Goal: Task Accomplishment & Management: Complete application form

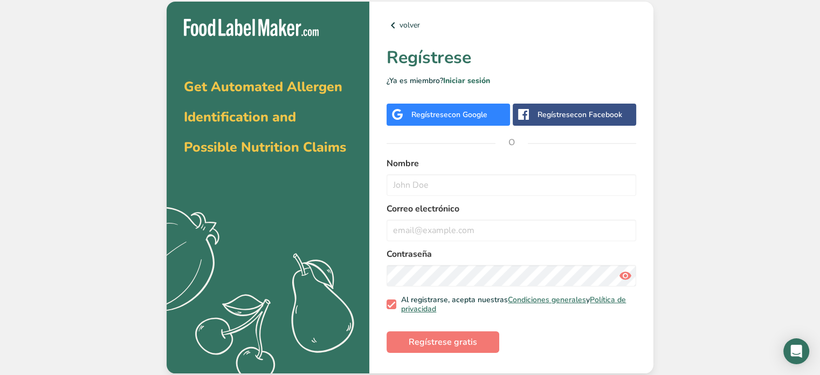
click at [400, 53] on div "Get Automated Allergen Identification and Possible Nutrition Claims .a{fill:#f5…" at bounding box center [410, 187] width 820 height 375
click at [400, 117] on span "con Google" at bounding box center [467, 114] width 39 height 10
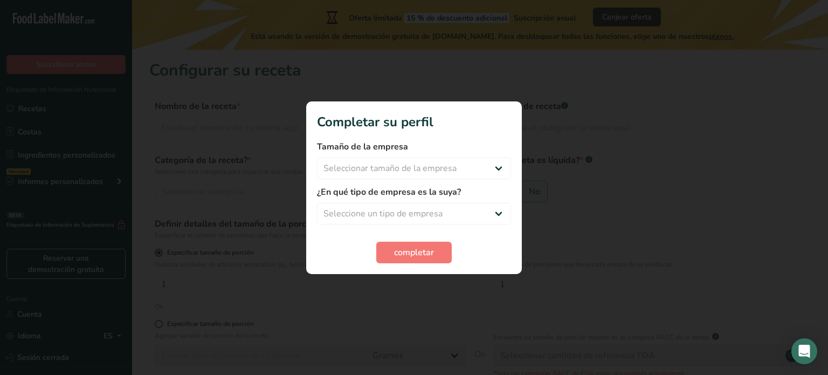
click at [497, 88] on div at bounding box center [414, 187] width 828 height 375
click at [448, 165] on select "Seleccionar tamaño de la empresa Menos de 10 empleados De 10 a 50 empleados De …" at bounding box center [414, 168] width 194 height 22
click at [443, 217] on select "Seleccione un tipo de empresa Fabricante de alimentos envasados Restaurante y c…" at bounding box center [414, 214] width 194 height 22
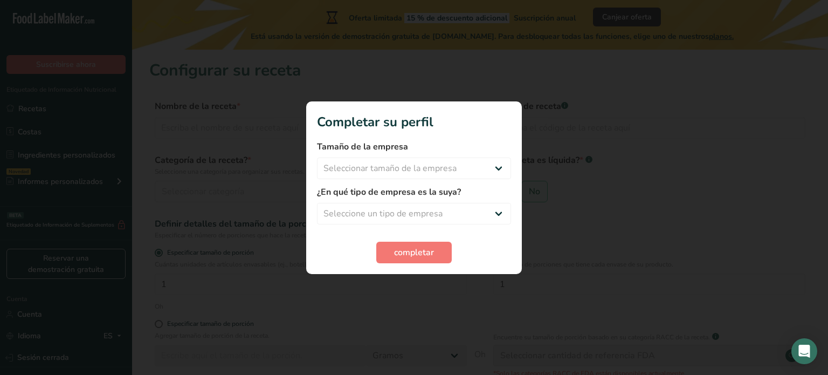
click at [578, 160] on div at bounding box center [414, 187] width 828 height 375
drag, startPoint x: 413, startPoint y: 130, endPoint x: 527, endPoint y: 136, distance: 113.9
click at [527, 136] on div "Completar su perfil Tamaño de la empresa Seleccionar tamaño de la empresa Menos…" at bounding box center [414, 187] width 828 height 375
click at [454, 174] on select "Seleccionar tamaño de la empresa Menos de 10 empleados De 10 a 50 empleados De …" at bounding box center [414, 168] width 194 height 22
select select "1"
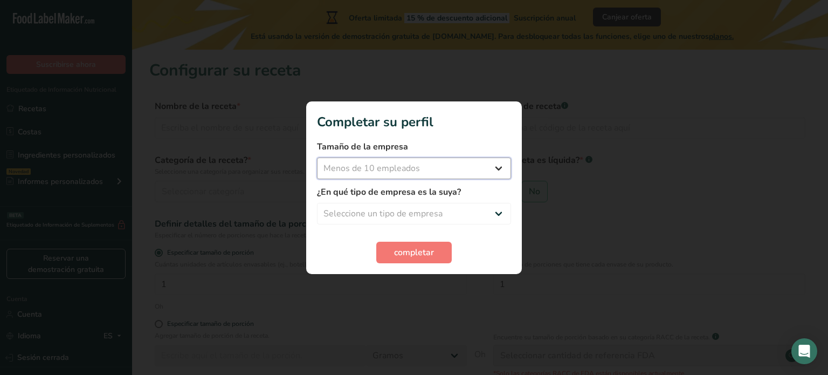
click at [317, 157] on select "Seleccionar tamaño de la empresa Menos de 10 empleados De 10 a 50 empleados De …" at bounding box center [414, 168] width 194 height 22
click at [407, 219] on select "Seleccione un tipo de empresa Fabricante de alimentos envasados Restaurante y c…" at bounding box center [414, 214] width 194 height 22
select select "8"
click at [317, 203] on select "Seleccione un tipo de empresa Fabricante de alimentos envasados Restaurante y c…" at bounding box center [414, 214] width 194 height 22
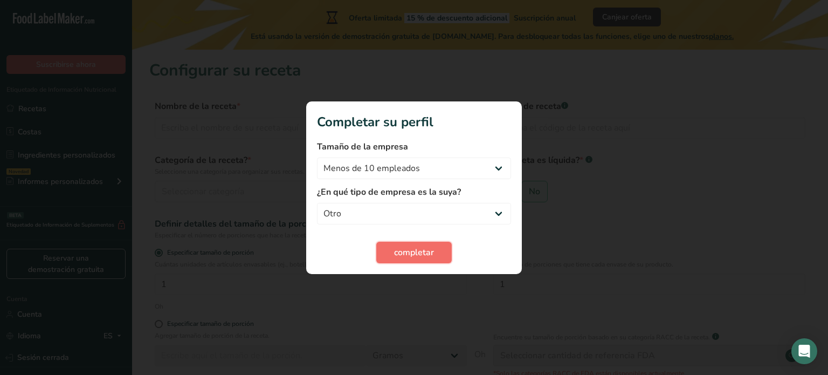
click at [418, 256] on font "completar" at bounding box center [414, 252] width 40 height 12
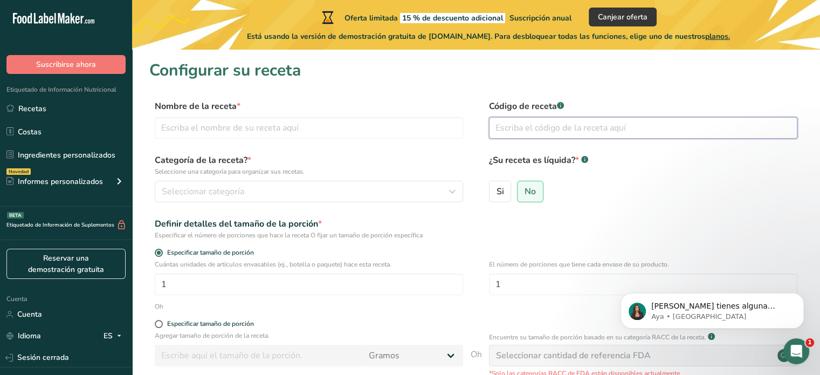
click at [534, 126] on input "text" at bounding box center [643, 128] width 308 height 22
click at [277, 196] on div "Seleccionar categoría" at bounding box center [306, 191] width 288 height 13
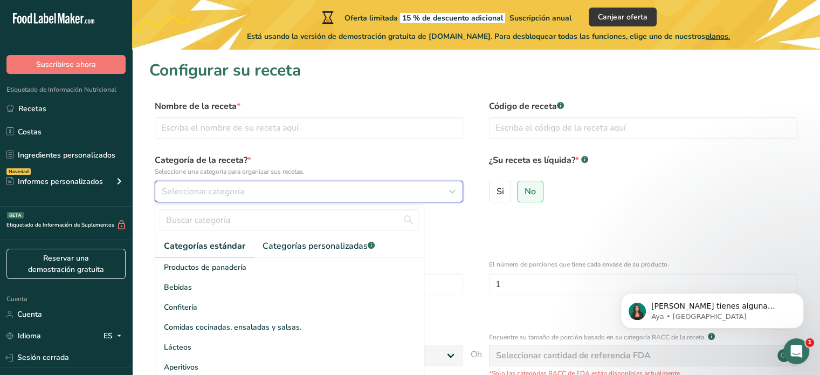
click at [277, 196] on div "Seleccionar categoría" at bounding box center [306, 191] width 288 height 13
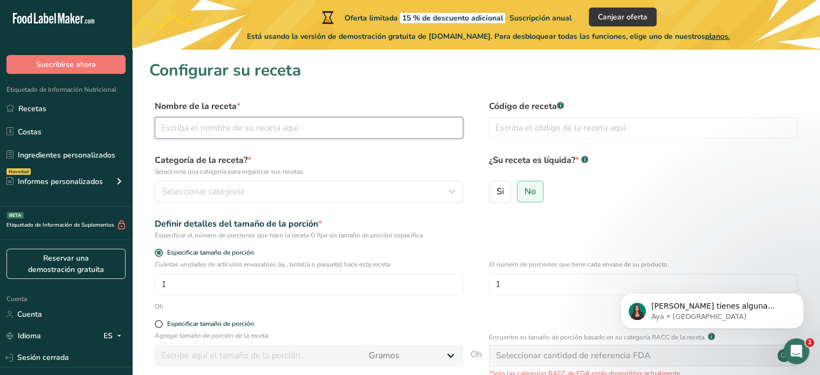
click at [274, 126] on input "text" at bounding box center [309, 128] width 308 height 22
type input "PASTA DE [PERSON_NAME] PARA UNTAR"
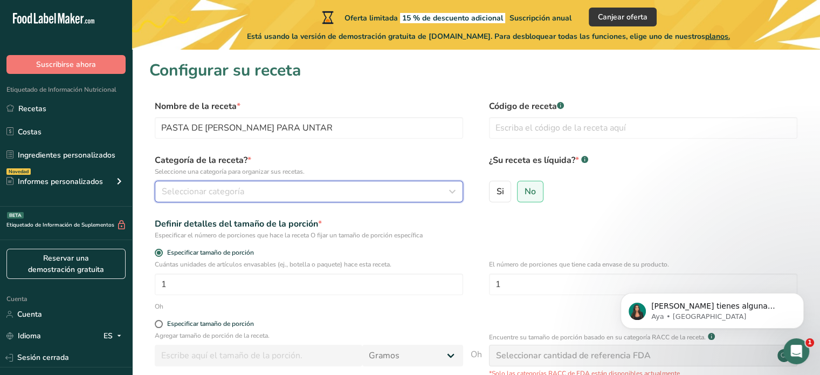
click at [241, 191] on font "Seleccionar categoría" at bounding box center [203, 191] width 82 height 12
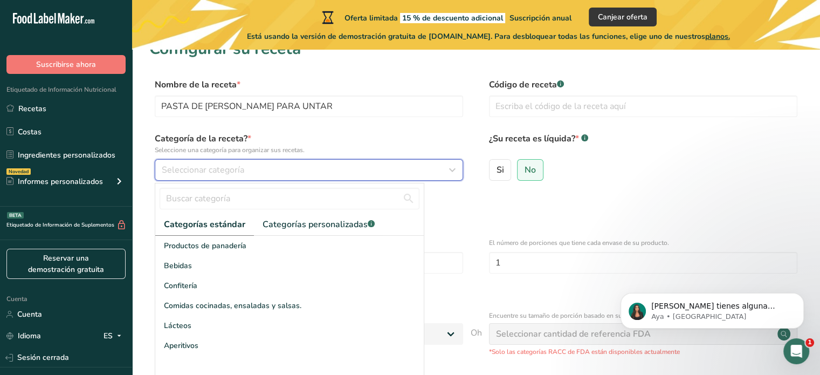
scroll to position [43, 0]
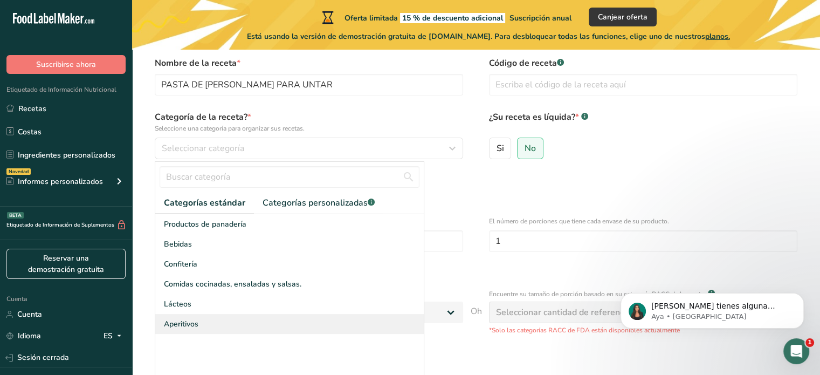
click at [190, 323] on font "Aperitivos" at bounding box center [181, 324] width 34 height 10
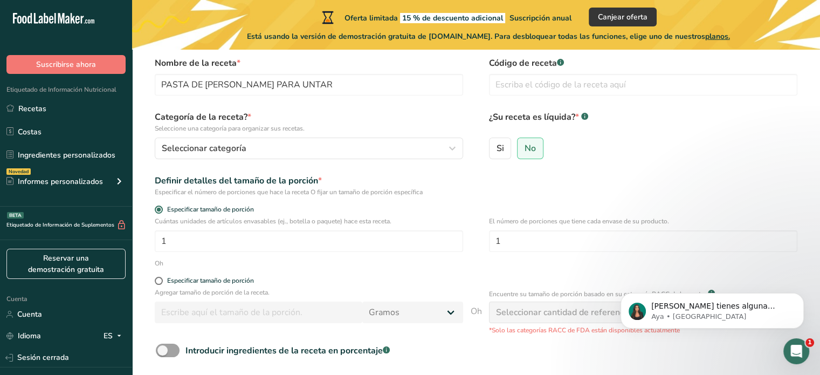
scroll to position [0, 0]
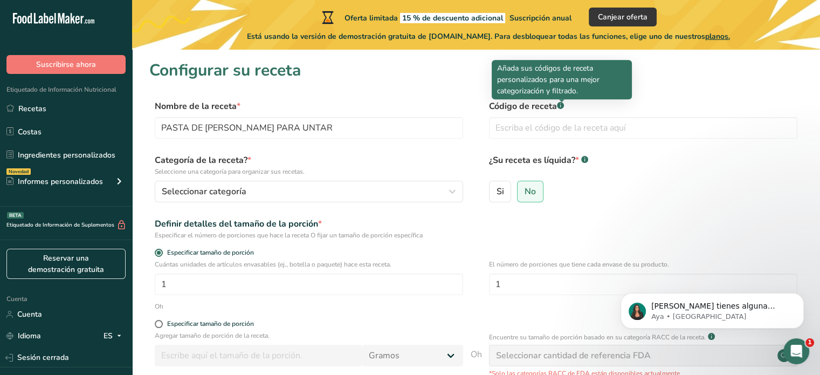
click at [563, 103] on div at bounding box center [561, 101] width 5 height 5
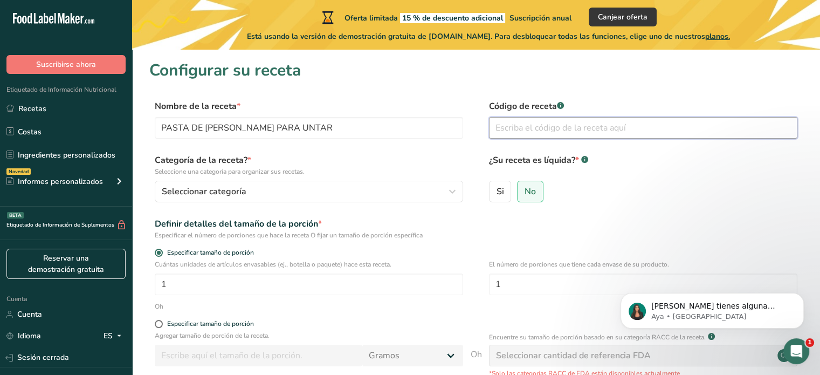
click at [546, 123] on input "text" at bounding box center [643, 128] width 308 height 22
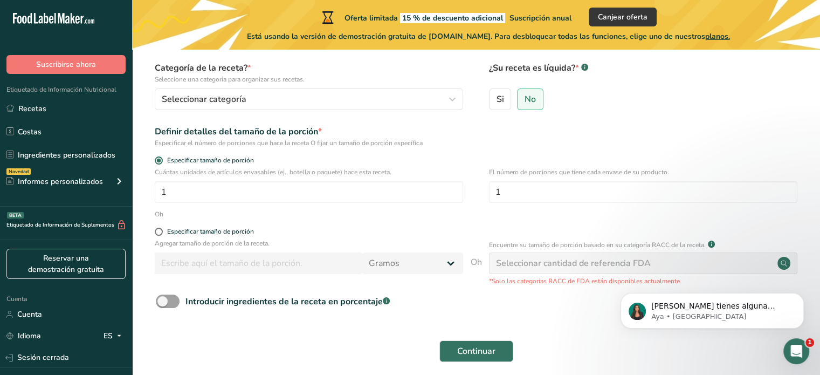
scroll to position [92, 0]
type input "[PERSON_NAME]"
click at [190, 162] on font "Especificar tamaño de porción" at bounding box center [210, 160] width 87 height 9
click at [162, 162] on input "Especificar tamaño de porción" at bounding box center [158, 160] width 7 height 7
drag, startPoint x: 177, startPoint y: 191, endPoint x: 161, endPoint y: 194, distance: 15.8
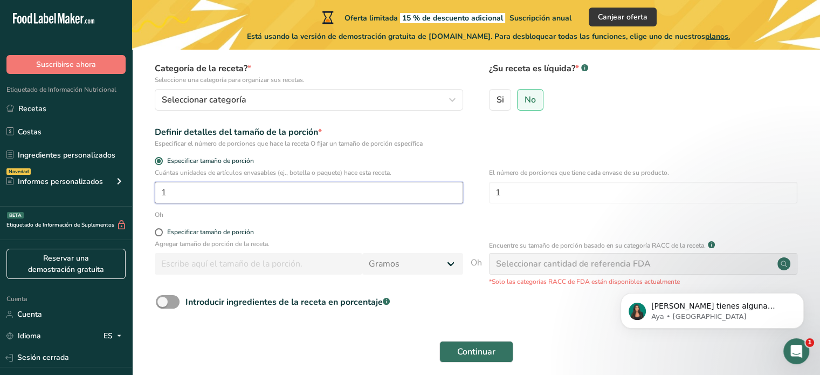
click at [161, 194] on input "1" at bounding box center [309, 193] width 308 height 22
type input "5"
click at [510, 192] on input "1" at bounding box center [643, 193] width 308 height 22
click at [241, 232] on font "Especificar tamaño de porción" at bounding box center [210, 231] width 87 height 9
click at [162, 232] on input "Especificar tamaño de porción" at bounding box center [158, 232] width 7 height 7
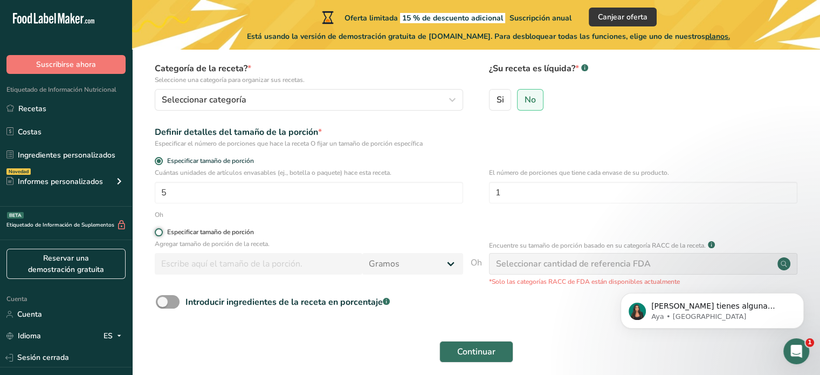
radio input "true"
radio input "false"
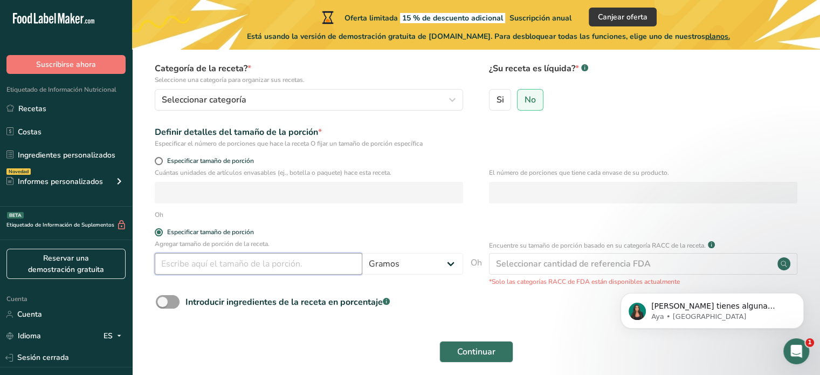
click at [274, 264] on input "number" at bounding box center [259, 264] width 208 height 22
click at [398, 267] on select "Gramos kilogramo mg mcg libras onza [GEOGRAPHIC_DATA] ml onza líquida [GEOGRAPH…" at bounding box center [412, 264] width 101 height 22
click at [313, 265] on input "number" at bounding box center [259, 264] width 208 height 22
type input "100"
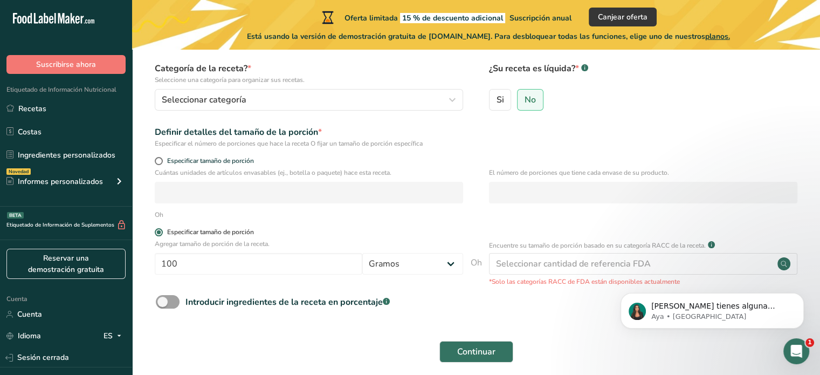
click at [423, 229] on label "Especificar tamaño de porción" at bounding box center [309, 232] width 308 height 8
click at [162, 229] on input "Especificar tamaño de porción" at bounding box center [158, 232] width 7 height 7
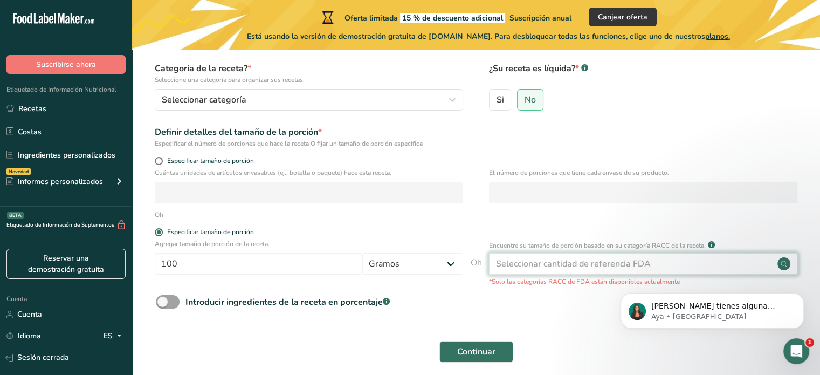
click at [531, 260] on font "Seleccionar cantidad de referencia FDA" at bounding box center [573, 264] width 155 height 12
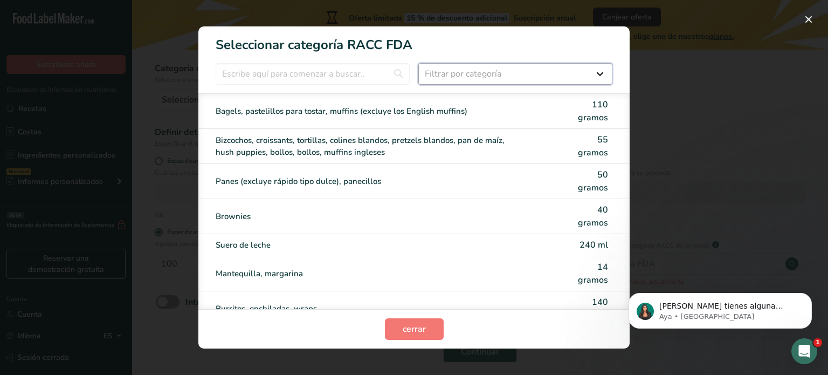
click at [503, 68] on select "Filtrar por categoría Todos Productos de panadería Bebidas Cereales y otros pro…" at bounding box center [515, 74] width 194 height 22
click at [418, 63] on select "Filtrar por categoría Todos Productos de panadería Bebidas Cereales y otros pro…" at bounding box center [515, 74] width 194 height 22
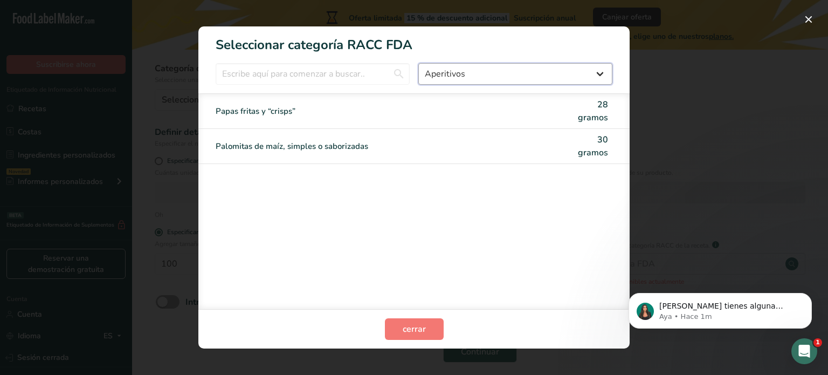
click at [500, 65] on select "Todos Productos de panadería Bebidas Cereales y otros productos de granos Produ…" at bounding box center [515, 74] width 194 height 22
select select "12"
click at [418, 63] on select "Todos Productos de panadería Bebidas Cereales y otros productos de granos Produ…" at bounding box center [515, 74] width 194 height 22
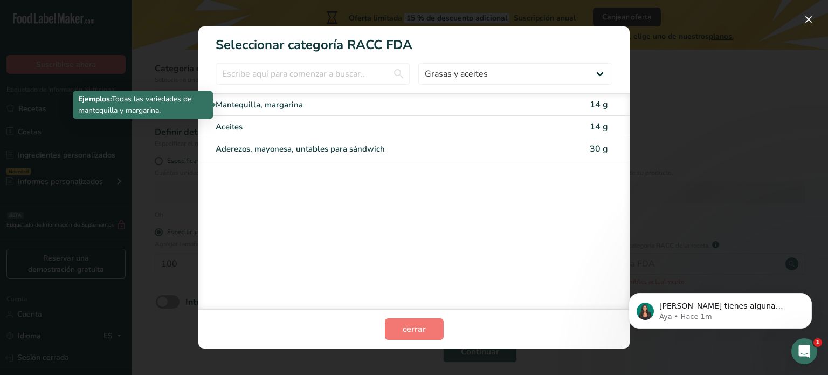
click at [464, 102] on div "Mantequilla, margarina" at bounding box center [369, 105] width 306 height 12
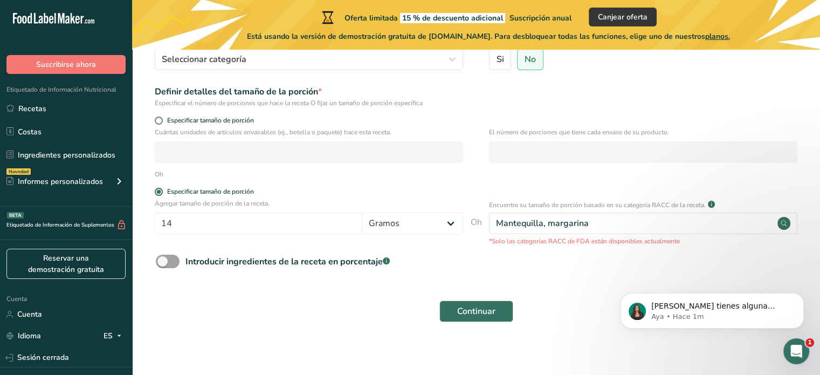
scroll to position [134, 0]
click at [211, 224] on input "14" at bounding box center [259, 222] width 208 height 22
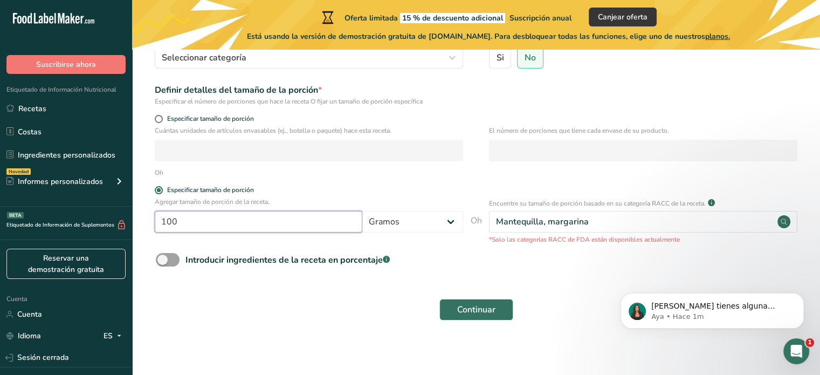
type input "100"
click at [354, 288] on form "Nombre de la receta * PASTA DE SACHA INCHI PARA UNTAR Código de receta .a-a{fil…" at bounding box center [475, 146] width 653 height 361
drag, startPoint x: 323, startPoint y: 221, endPoint x: 156, endPoint y: 224, distance: 167.7
click at [156, 224] on input "100" at bounding box center [259, 222] width 208 height 22
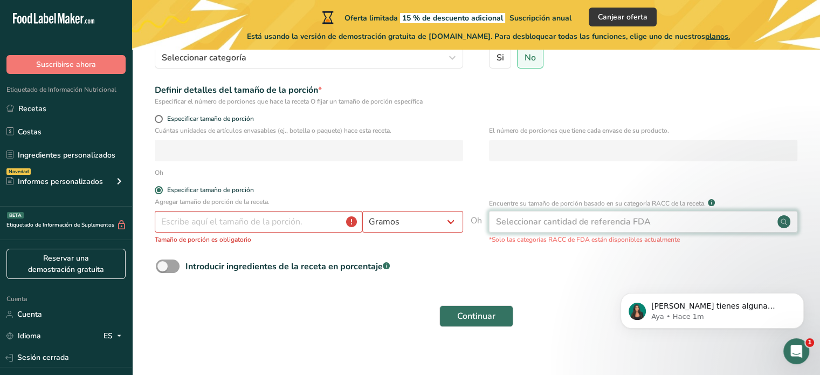
click at [543, 221] on font "Seleccionar cantidad de referencia FDA" at bounding box center [573, 222] width 155 height 12
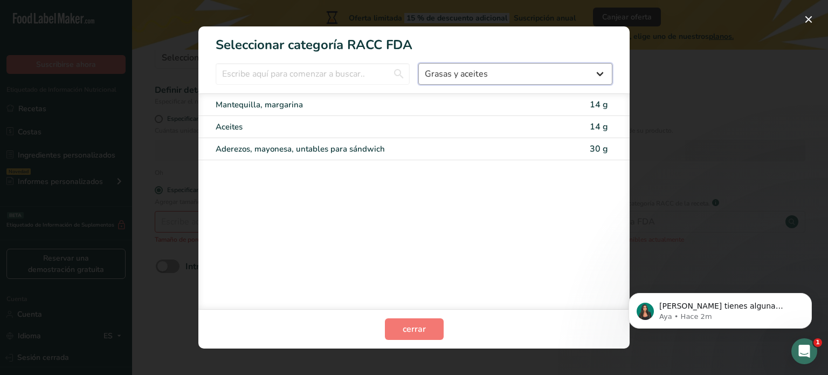
click at [457, 75] on select "Todos Productos de panadería Bebidas Cereales y otros productos de granos Produ…" at bounding box center [515, 74] width 194 height 22
click at [418, 63] on select "Todos Productos de panadería Bebidas Cereales y otros productos de granos Produ…" at bounding box center [515, 74] width 194 height 22
click at [382, 98] on div "Mantequilla, margarina 14 g" at bounding box center [413, 105] width 431 height 22
type input "14"
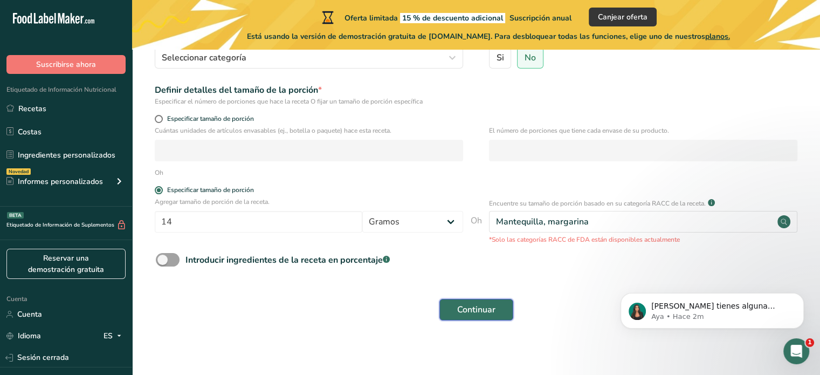
click at [466, 303] on font "Continuar" at bounding box center [476, 309] width 38 height 12
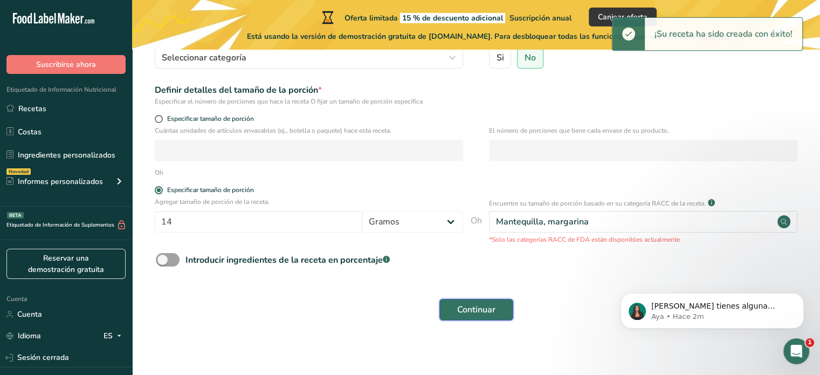
click at [466, 303] on font "Continuar" at bounding box center [476, 309] width 38 height 12
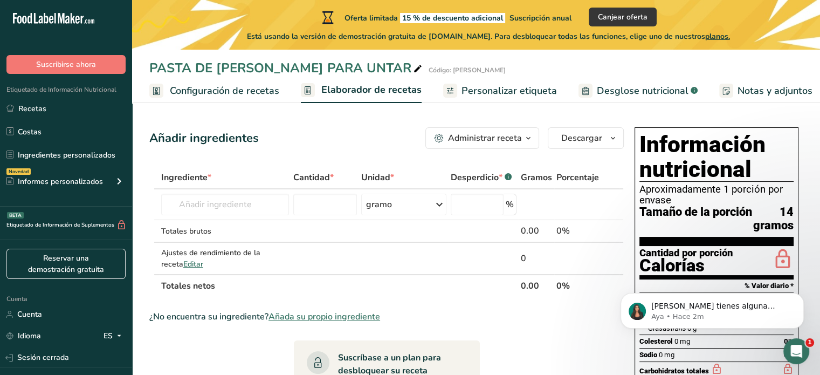
scroll to position [15, 0]
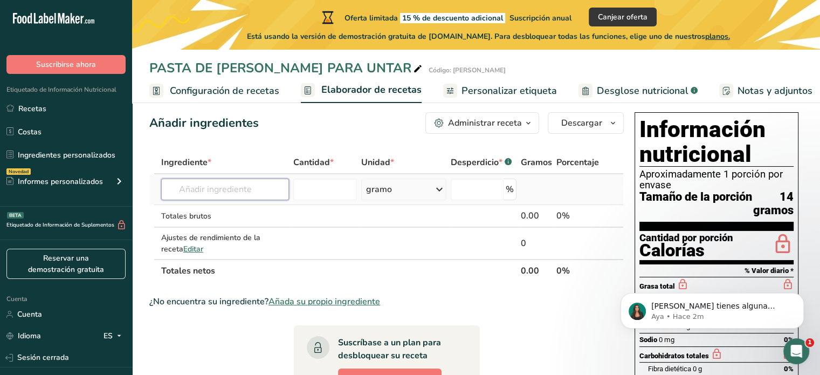
click at [228, 191] on input "text" at bounding box center [225, 189] width 128 height 22
type input "[PERSON_NAME]"
click at [333, 190] on input "number" at bounding box center [325, 189] width 64 height 22
type input "150"
click at [424, 142] on div "Añadir ingredientes Administrar receta Eliminar receta Duplicar receta Receta d…" at bounding box center [389, 347] width 481 height 479
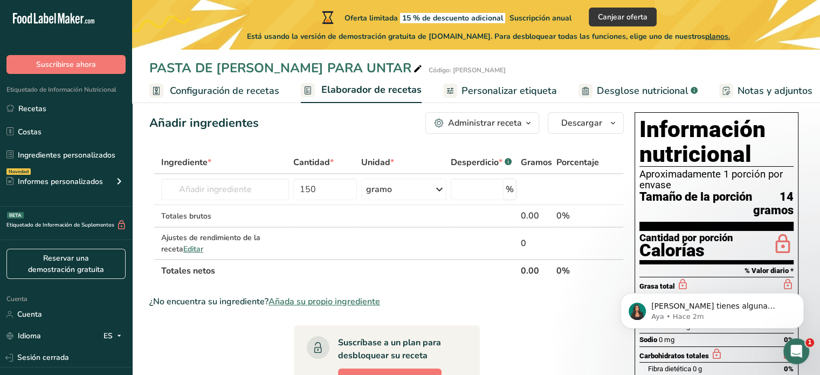
scroll to position [0, 0]
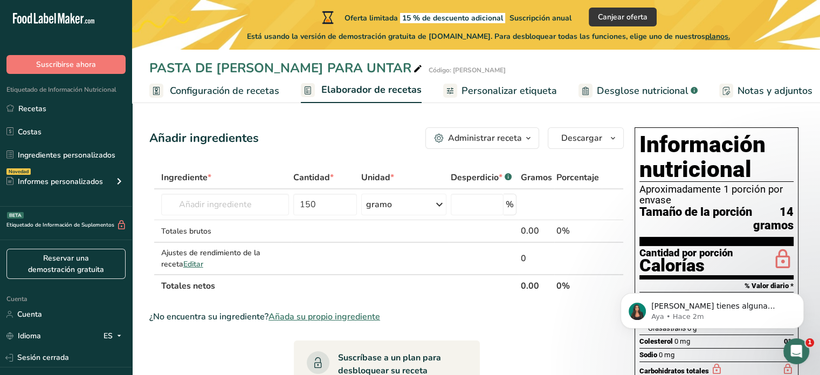
click at [494, 94] on font "Personalizar etiqueta" at bounding box center [508, 90] width 95 height 13
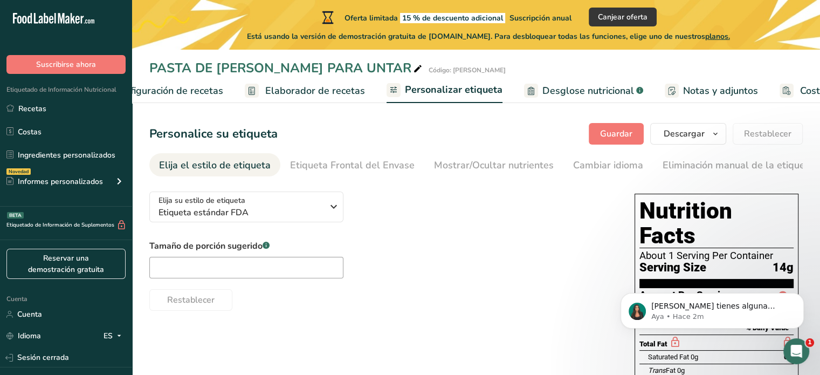
scroll to position [0, 134]
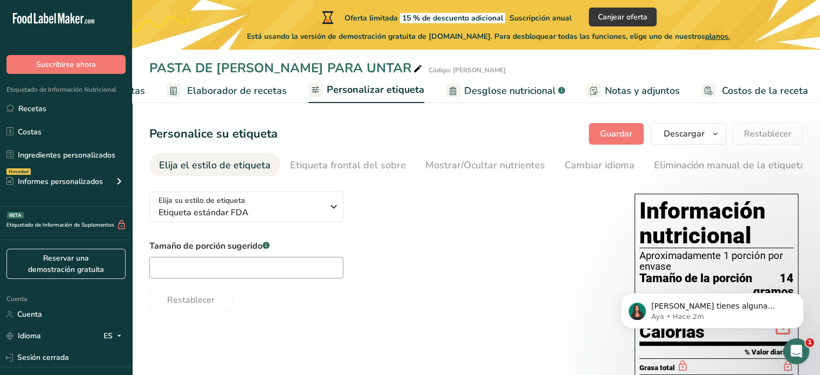
click at [483, 92] on font "Desglose nutricional" at bounding box center [510, 90] width 92 height 13
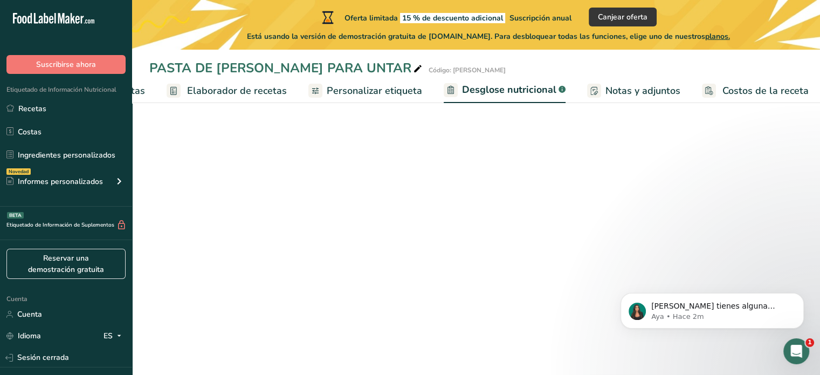
scroll to position [0, 134]
select select "Calories"
